Goal: Use online tool/utility: Utilize a website feature to perform a specific function

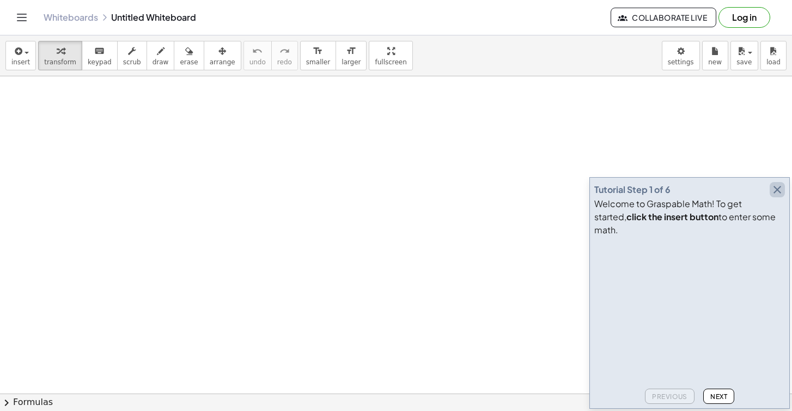
click at [778, 196] on icon "button" at bounding box center [777, 189] width 13 height 13
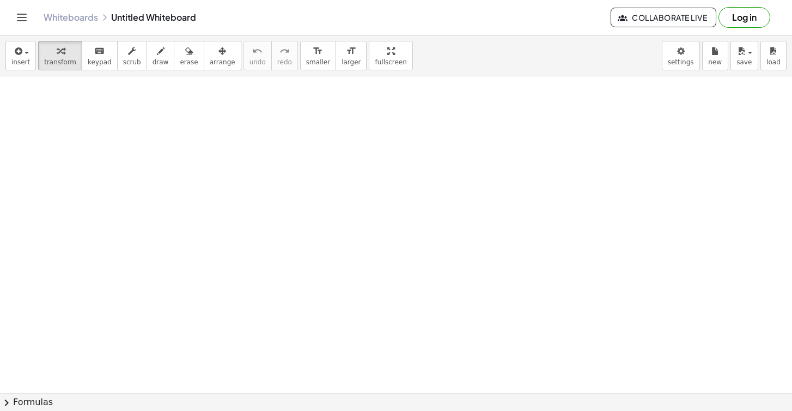
drag, startPoint x: 122, startPoint y: 90, endPoint x: 27, endPoint y: -21, distance: 146.5
click at [27, 0] on html "Graspable Math Activities Get Started Activity Bank Assigned Work Classes White…" at bounding box center [396, 205] width 792 height 411
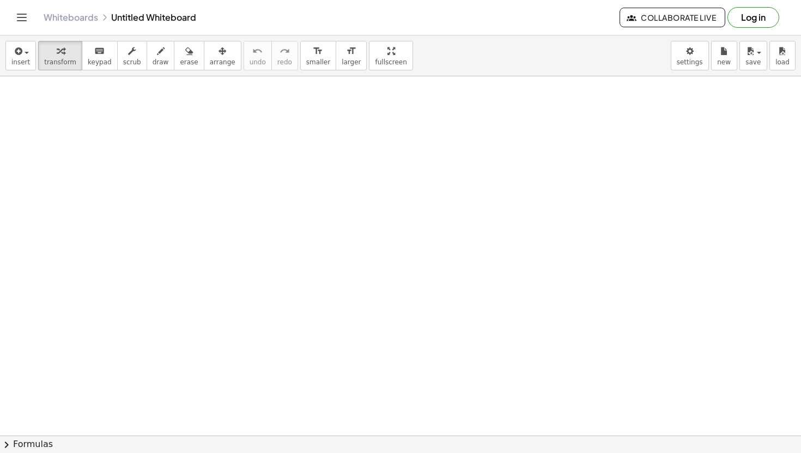
click at [157, 170] on div at bounding box center [400, 435] width 801 height 718
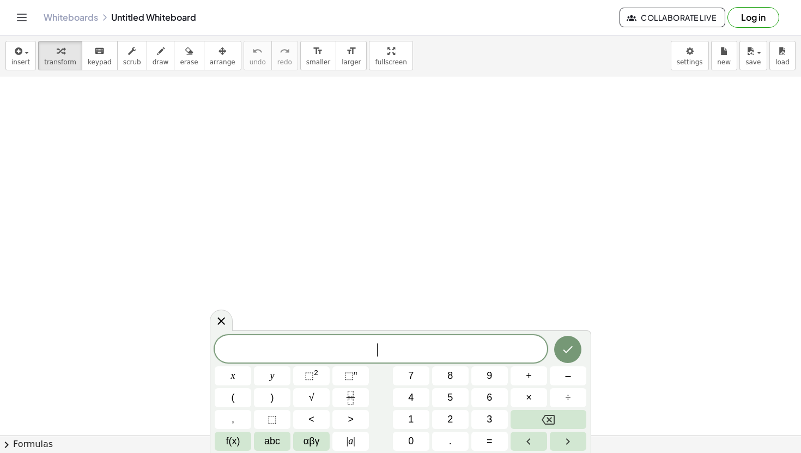
drag, startPoint x: 157, startPoint y: 170, endPoint x: 245, endPoint y: 216, distance: 99.4
click at [245, 216] on div at bounding box center [400, 435] width 801 height 718
click at [484, 402] on button "6" at bounding box center [489, 397] width 36 height 19
click at [292, 382] on div "6 x y ⬚ 2 ⬚ n 7 8 9 + – ( ) √ 4 5 6 × ÷ , ⬚ < > 1 2 3 f(x) abc αβγ | a | 0 . =" at bounding box center [400, 392] width 371 height 115
click at [282, 381] on button "y" at bounding box center [272, 375] width 36 height 19
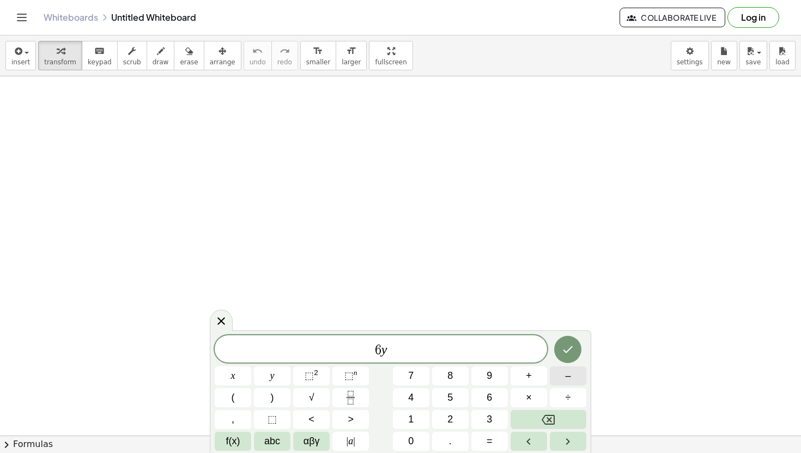
click at [558, 381] on button "–" at bounding box center [568, 375] width 36 height 19
click at [418, 410] on button "1" at bounding box center [411, 419] width 36 height 19
click at [482, 381] on button "9" at bounding box center [489, 375] width 36 height 19
click at [496, 410] on button "=" at bounding box center [489, 440] width 36 height 19
click at [474, 410] on button "3" at bounding box center [489, 419] width 36 height 19
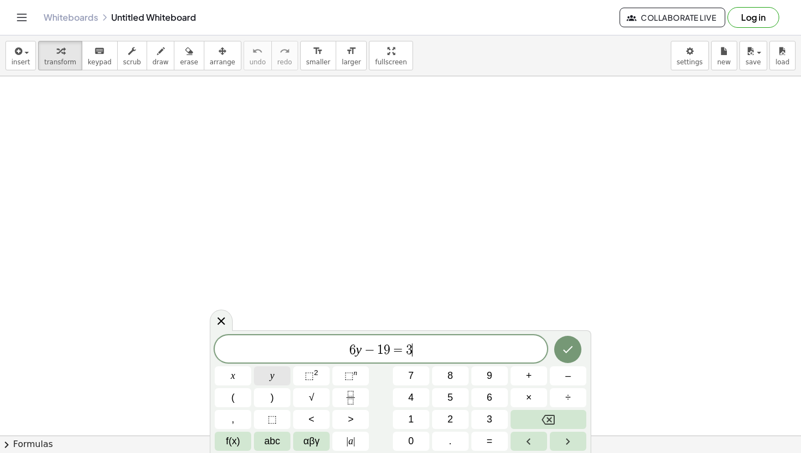
click at [274, 377] on span "y" at bounding box center [272, 375] width 4 height 15
click at [575, 374] on button "–" at bounding box center [568, 375] width 36 height 19
click at [412, 391] on span "4" at bounding box center [410, 397] width 5 height 15
click at [560, 354] on button "Done" at bounding box center [567, 349] width 27 height 27
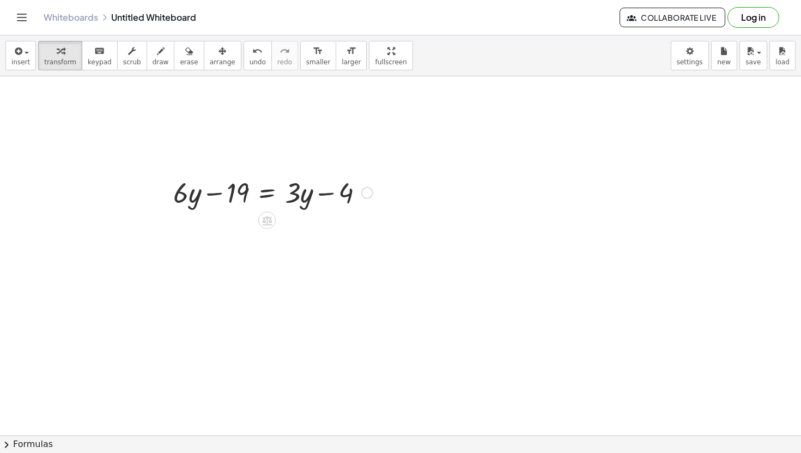
click at [232, 189] on div at bounding box center [273, 191] width 210 height 37
click at [253, 190] on div at bounding box center [273, 191] width 210 height 37
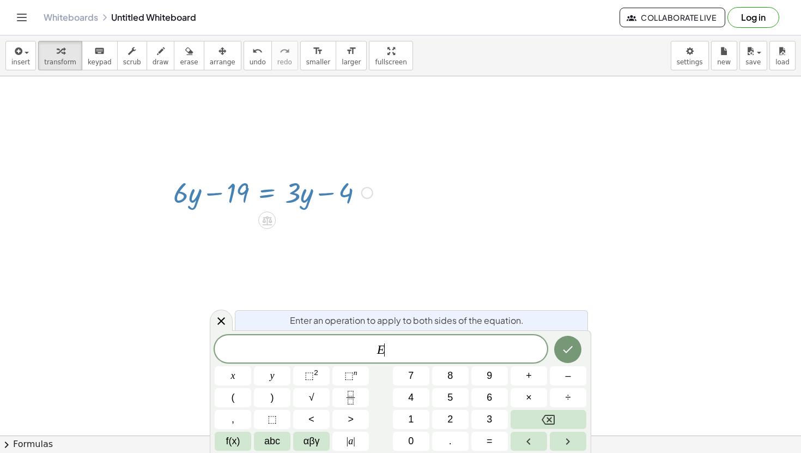
click at [303, 196] on div at bounding box center [273, 191] width 210 height 37
click at [344, 202] on div at bounding box center [273, 191] width 210 height 37
click at [216, 321] on icon at bounding box center [221, 320] width 13 height 13
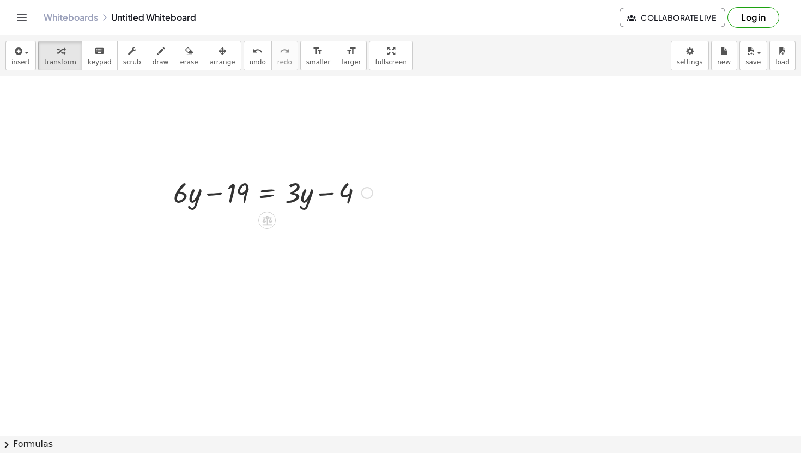
click at [330, 191] on div at bounding box center [273, 191] width 210 height 37
click at [248, 193] on div at bounding box center [273, 191] width 210 height 37
click at [234, 193] on div at bounding box center [273, 191] width 210 height 37
click at [196, 196] on div at bounding box center [273, 191] width 210 height 37
click at [236, 196] on div at bounding box center [273, 191] width 210 height 37
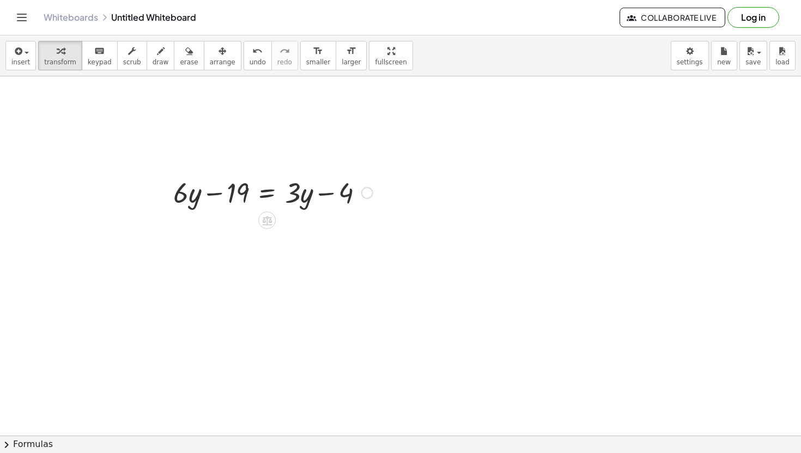
click at [295, 190] on div at bounding box center [273, 191] width 210 height 37
click at [367, 192] on div at bounding box center [367, 193] width 12 height 12
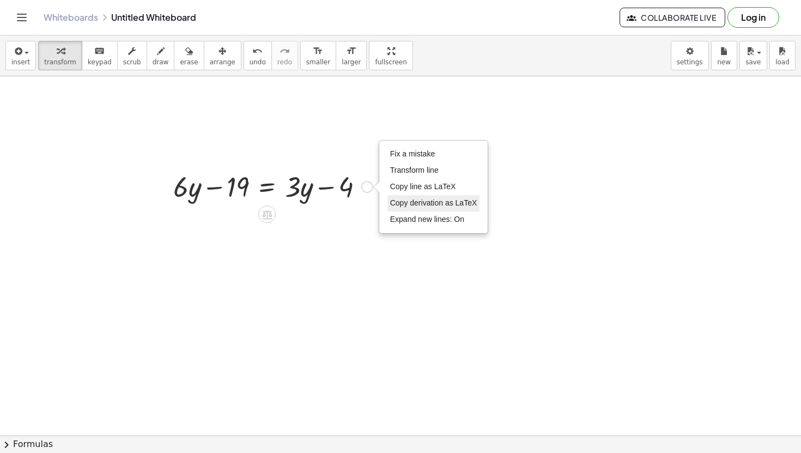
scroll to position [8, 0]
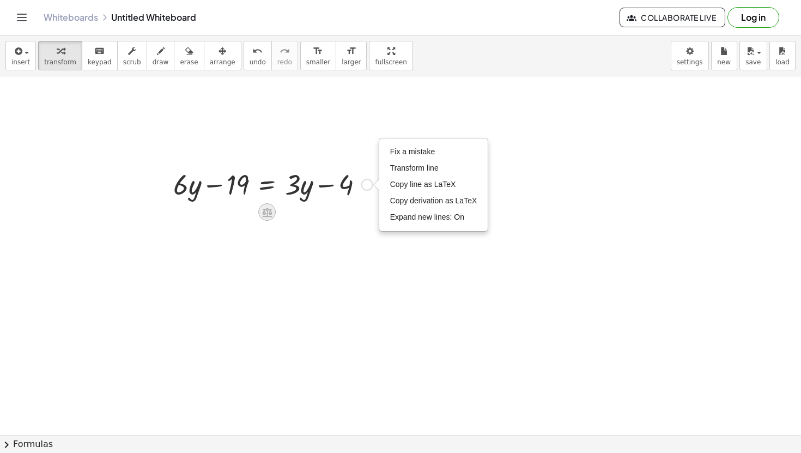
click at [264, 206] on icon at bounding box center [266, 211] width 11 height 11
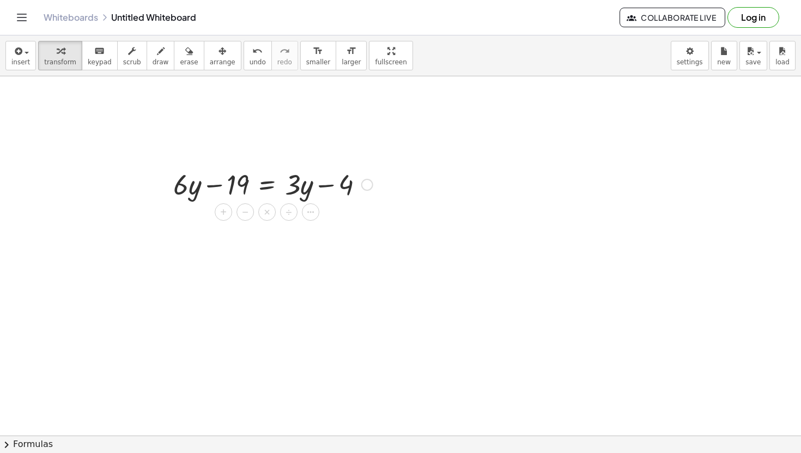
click at [301, 215] on div "+ − × ÷" at bounding box center [271, 210] width 96 height 20
click at [270, 211] on icon at bounding box center [267, 212] width 10 height 9
click at [306, 210] on icon at bounding box center [311, 212] width 10 height 10
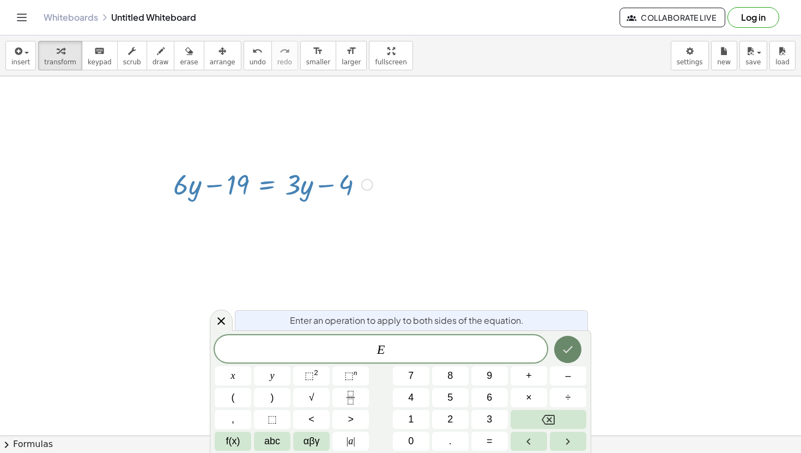
click at [564, 351] on icon "Done" at bounding box center [568, 349] width 10 height 7
